Goal: Task Accomplishment & Management: Use online tool/utility

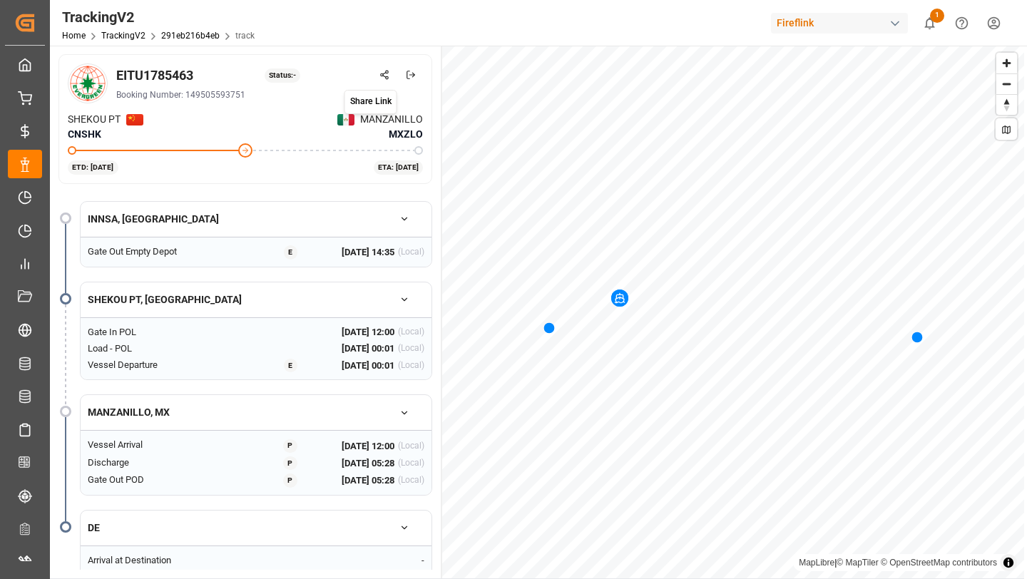
click at [386, 76] on icon at bounding box center [384, 75] width 10 height 10
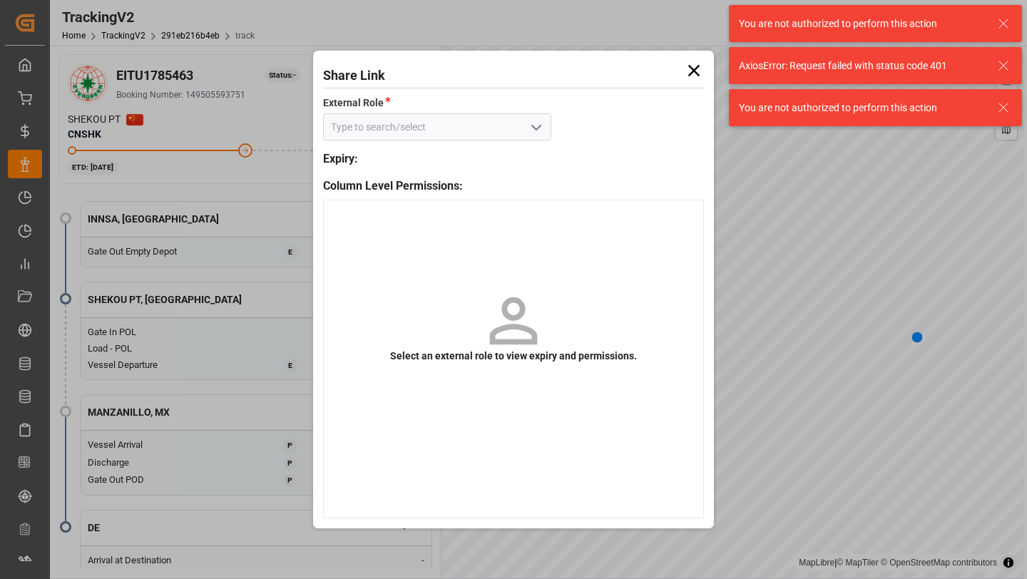
click at [531, 133] on icon "open menu" at bounding box center [536, 127] width 17 height 17
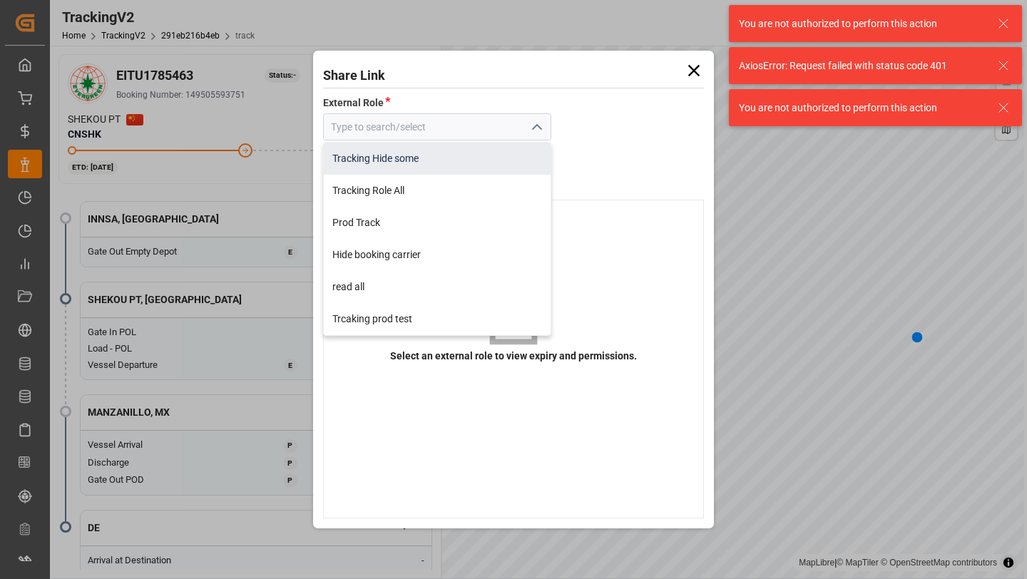
click at [466, 171] on div "Tracking Hide some" at bounding box center [438, 159] width 228 height 32
type input "Tracking Hide some"
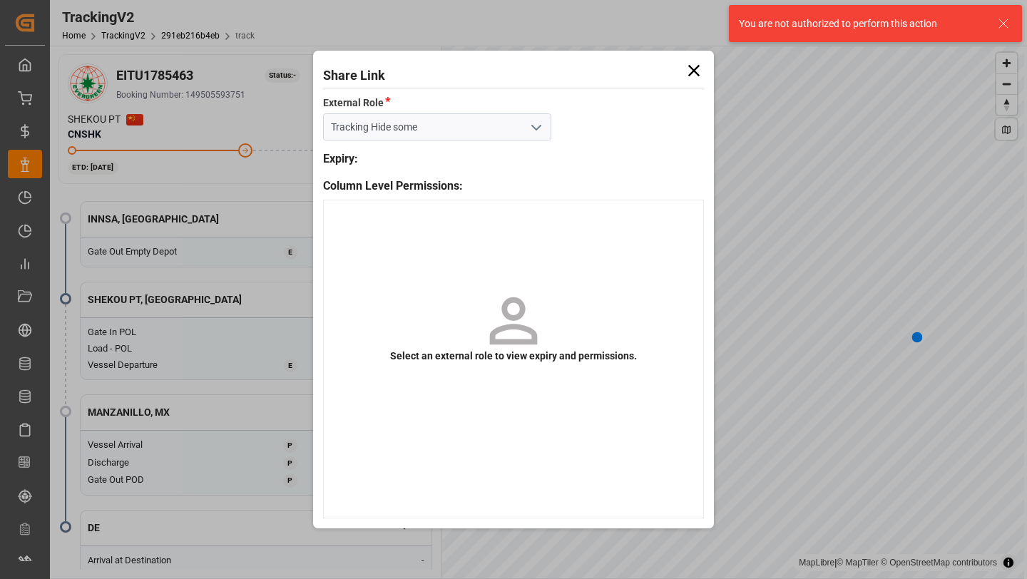
click at [700, 68] on icon at bounding box center [694, 71] width 20 height 20
